Goal: Find specific page/section: Find specific page/section

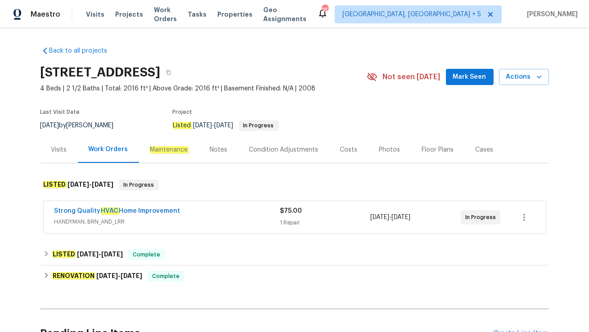
click at [173, 220] on span "HANDYMAN, BRN_AND_LRR" at bounding box center [167, 222] width 226 height 9
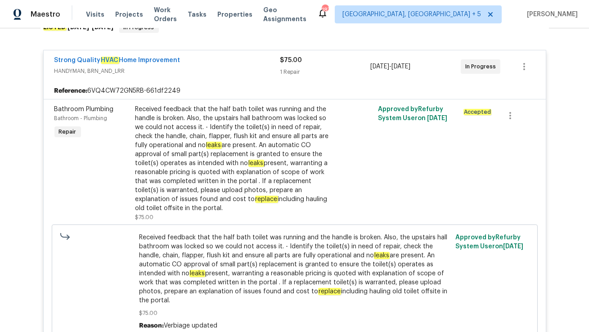
scroll to position [157, 0]
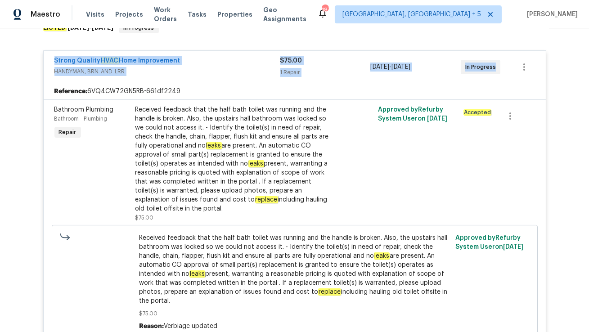
drag, startPoint x: 50, startPoint y: 60, endPoint x: 495, endPoint y: 74, distance: 446.0
click at [495, 74] on div "Strong Quality HVAC Home Improvement HANDYMAN, BRN_AND_LRR $75.00 1 Repair [DAT…" at bounding box center [295, 67] width 503 height 32
copy div "Strong Quality HVAC Home Improvement HANDYMAN, BRN_AND_LRR $75.00 1 Repair [DAT…"
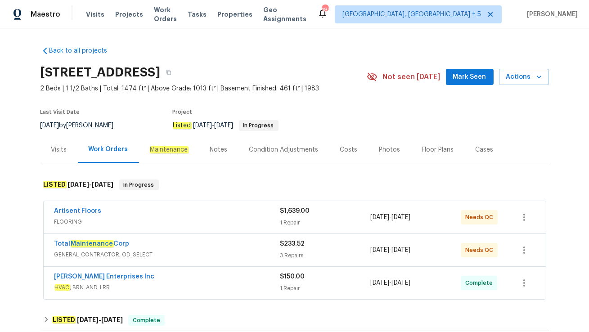
scroll to position [106, 0]
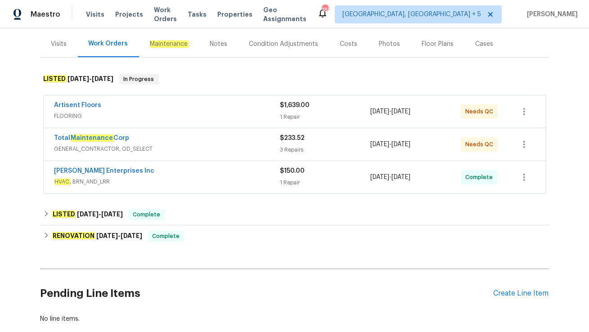
click at [176, 179] on span "HVAC , BRN_AND_LRR" at bounding box center [167, 181] width 226 height 9
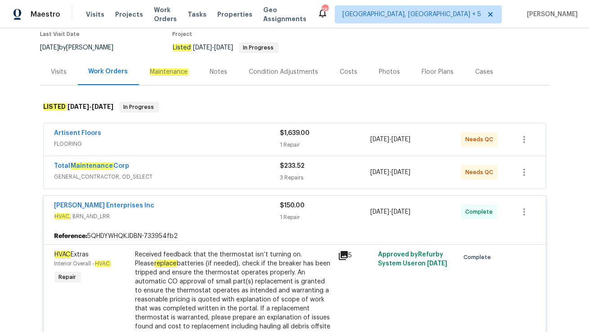
scroll to position [68, 0]
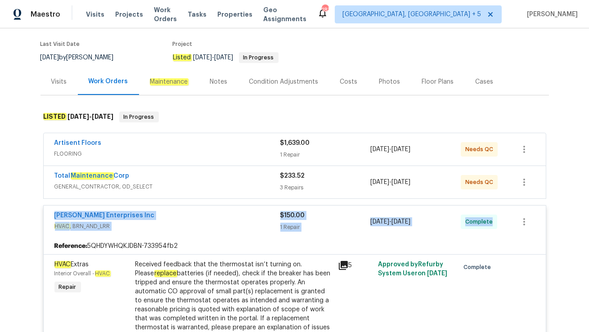
drag, startPoint x: 48, startPoint y: 211, endPoint x: 497, endPoint y: 222, distance: 449.1
click at [497, 222] on div "Deschene Enterprises Inc HVAC , BRN_AND_LRR $150.00 1 Repair 9/12/2025 - 9/12/2…" at bounding box center [295, 222] width 503 height 32
copy div "Deschene Enterprises Inc HVAC , BRN_AND_LRR $150.00 1 Repair 9/12/2025 - 9/12/2…"
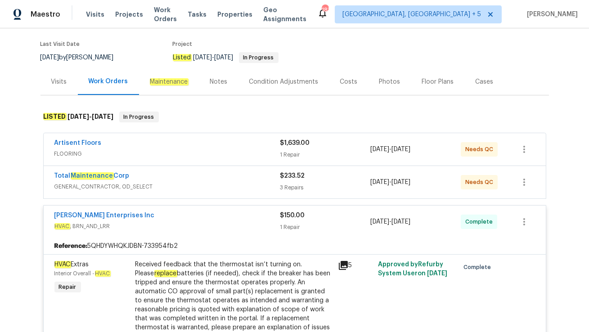
click at [164, 182] on span "GENERAL_CONTRACTOR, OD_SELECT" at bounding box center [167, 186] width 226 height 9
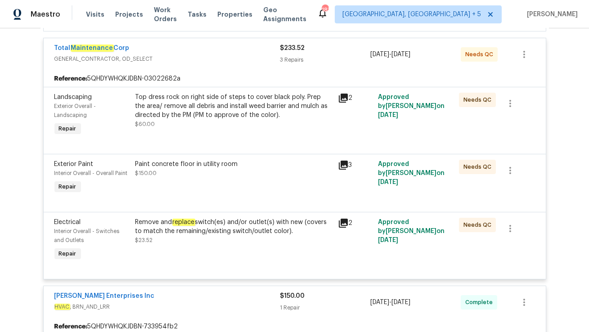
scroll to position [144, 0]
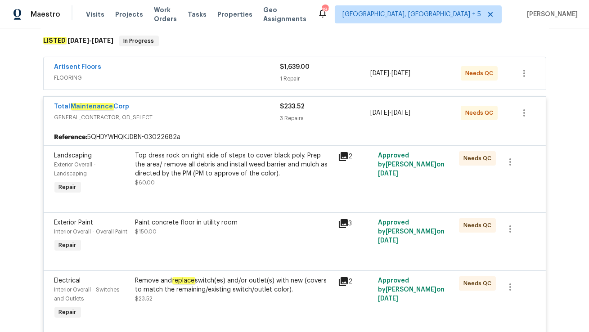
click at [177, 73] on span "FLOORING" at bounding box center [167, 77] width 226 height 9
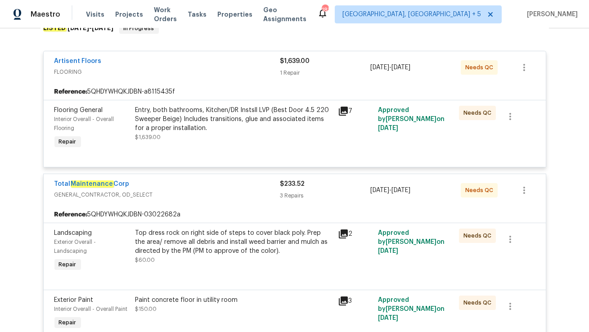
scroll to position [158, 0]
